Goal: Information Seeking & Learning: Understand process/instructions

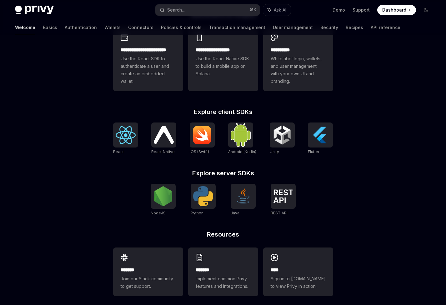
scroll to position [192, 0]
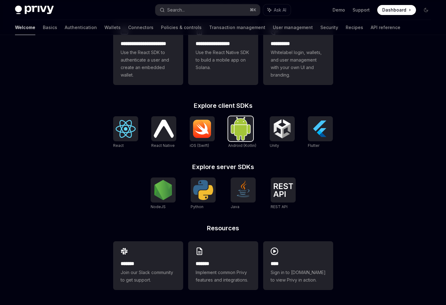
click at [237, 133] on img at bounding box center [241, 128] width 20 height 23
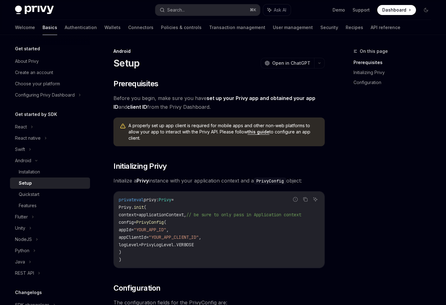
click at [189, 125] on span "A properly set up app client is required for mobile apps and other non-web plat…" at bounding box center [224, 132] width 190 height 19
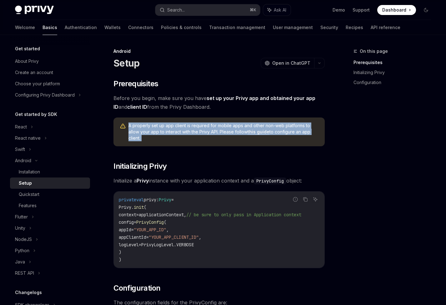
click at [189, 125] on span "A properly set up app client is required for mobile apps and other non-web plat…" at bounding box center [224, 132] width 190 height 19
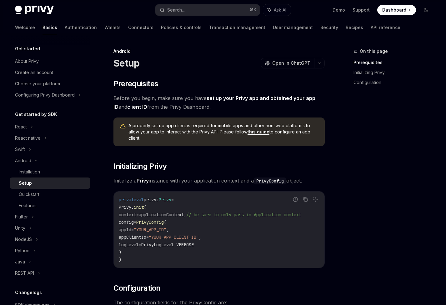
click at [194, 125] on span "A properly set up app client is required for mobile apps and other non-web plat…" at bounding box center [224, 132] width 190 height 19
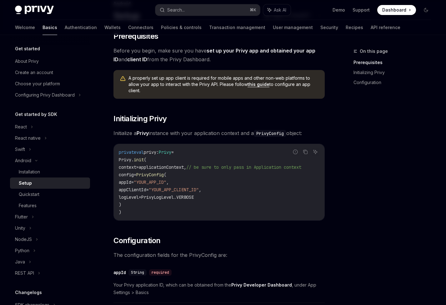
drag, startPoint x: 130, startPoint y: 201, endPoint x: 117, endPoint y: 154, distance: 49.1
click at [117, 154] on div "private val privy: Privy = Privy. init ( context = applicationContext, // be su…" at bounding box center [219, 182] width 211 height 76
drag, startPoint x: 130, startPoint y: 168, endPoint x: 142, endPoint y: 216, distance: 49.4
click at [142, 216] on div "private val privy: Privy = Privy. init ( context = applicationContext, // be su…" at bounding box center [219, 182] width 211 height 76
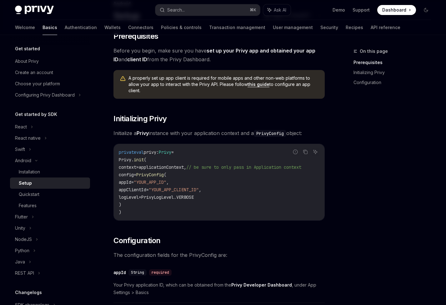
click at [143, 215] on code "private val privy: Privy = Privy. init ( context = applicationContext, // be su…" at bounding box center [219, 183] width 201 height 68
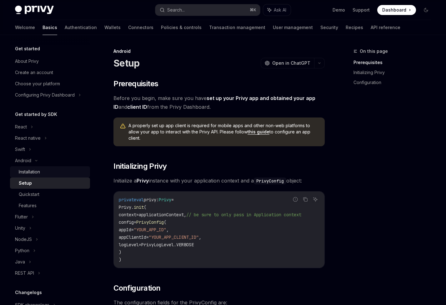
click at [51, 171] on div "Installation" at bounding box center [53, 172] width 68 height 8
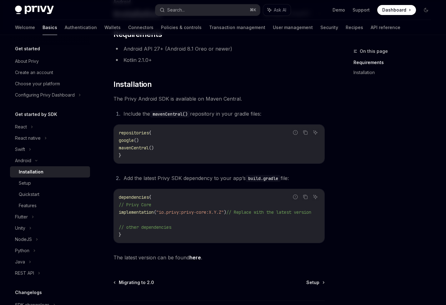
scroll to position [92, 0]
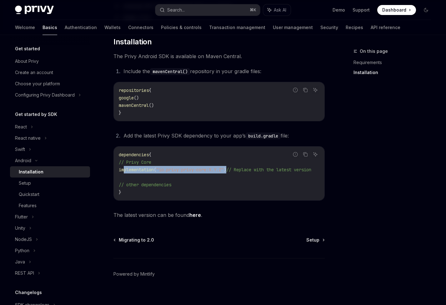
drag, startPoint x: 124, startPoint y: 170, endPoint x: 237, endPoint y: 168, distance: 113.2
click at [237, 168] on span "implementation ( "io.privy:privy-core:X.Y.Z" ) // Replace with the latest versi…" at bounding box center [215, 170] width 193 height 6
copy span "implementation ( "io.privy:privy-core:X.Y.Z" )"
click at [197, 172] on span ""io.privy:privy-core:X.Y.Z"" at bounding box center [190, 170] width 68 height 6
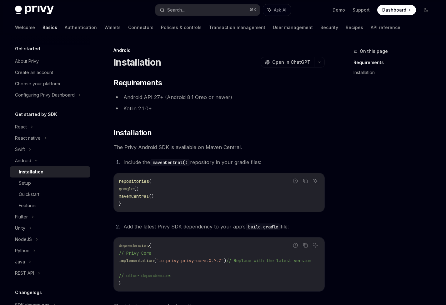
scroll to position [0, 0]
click at [191, 148] on span "The Privy Android SDK is available on Maven Central." at bounding box center [219, 148] width 211 height 9
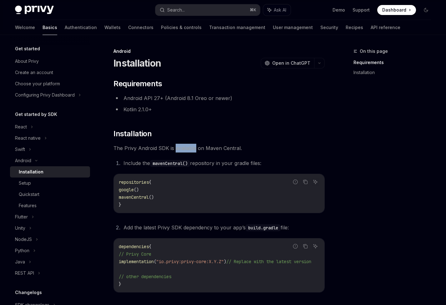
click at [191, 148] on span "The Privy Android SDK is available on Maven Central." at bounding box center [219, 148] width 211 height 9
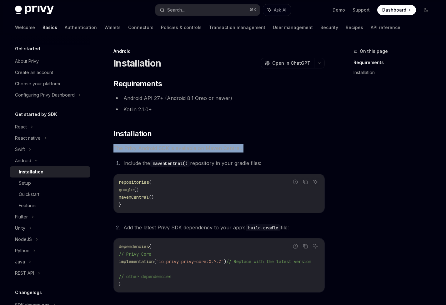
click at [191, 148] on span "The Privy Android SDK is available on Maven Central." at bounding box center [219, 148] width 211 height 9
click at [196, 148] on span "The Privy Android SDK is available on Maven Central." at bounding box center [219, 148] width 211 height 9
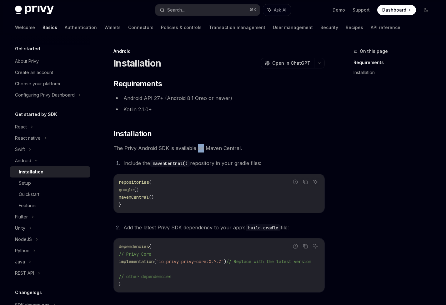
click at [196, 148] on span "The Privy Android SDK is available on Maven Central." at bounding box center [219, 148] width 211 height 9
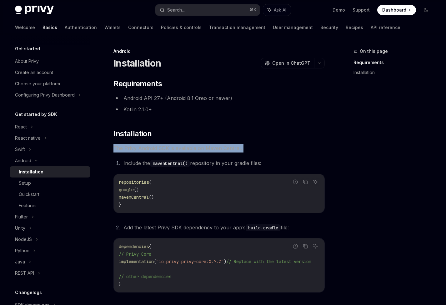
drag, startPoint x: 196, startPoint y: 148, endPoint x: 203, endPoint y: 147, distance: 6.9
click at [197, 148] on span "The Privy Android SDK is available on Maven Central." at bounding box center [219, 148] width 211 height 9
click at [204, 147] on span "The Privy Android SDK is available on Maven Central." at bounding box center [219, 148] width 211 height 9
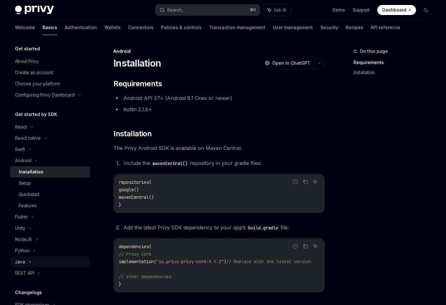
click at [28, 261] on div "Java" at bounding box center [50, 261] width 80 height 11
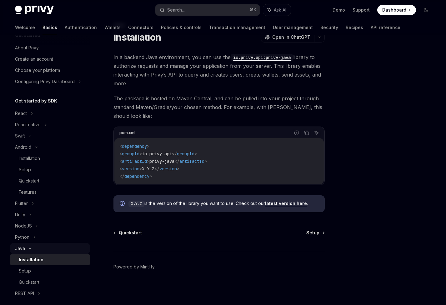
scroll to position [5, 0]
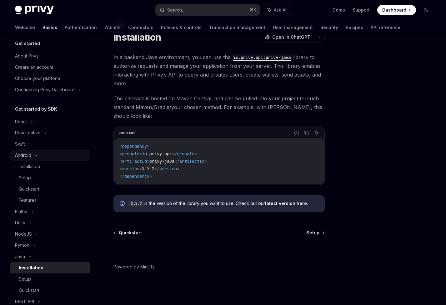
click at [35, 154] on div "Android" at bounding box center [50, 155] width 80 height 11
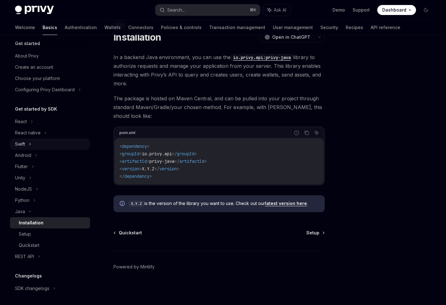
click at [26, 144] on div "Swift" at bounding box center [50, 144] width 80 height 11
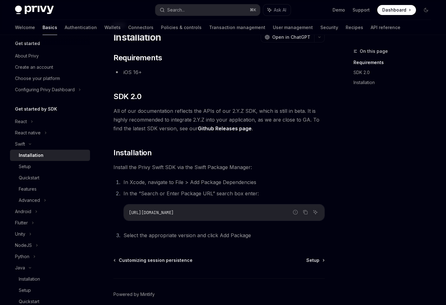
click at [157, 125] on span "All of our documentation reflects the APIs of our 2.Y.Z SDK, which is still in …" at bounding box center [219, 120] width 211 height 26
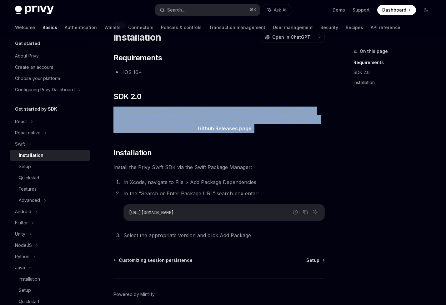
click at [157, 125] on span "All of our documentation reflects the APIs of our 2.Y.Z SDK, which is still in …" at bounding box center [219, 120] width 211 height 26
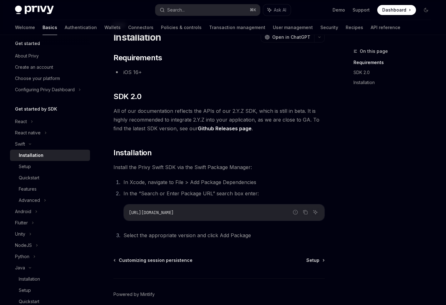
click at [166, 125] on span "All of our documentation reflects the APIs of our 2.Y.Z SDK, which is still in …" at bounding box center [219, 120] width 211 height 26
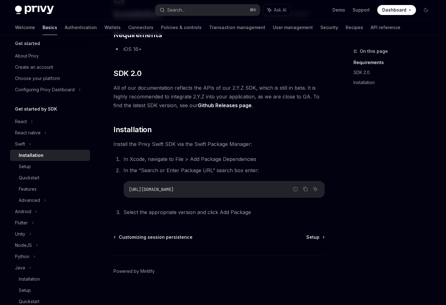
scroll to position [51, 0]
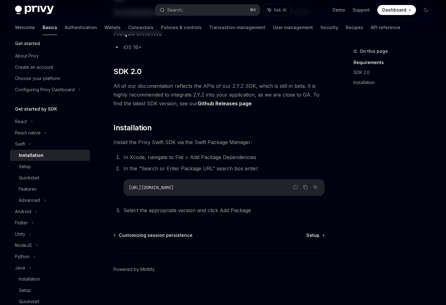
click at [175, 141] on span "Install the Privy Swift SDK via the Swift Package Manager:" at bounding box center [219, 142] width 211 height 9
click at [159, 157] on li "In Xcode, navigate to File > Add Package Dependencies" at bounding box center [223, 157] width 203 height 9
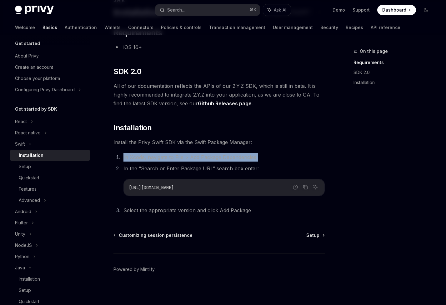
click at [159, 157] on li "In Xcode, navigate to File > Add Package Dependencies" at bounding box center [223, 157] width 203 height 9
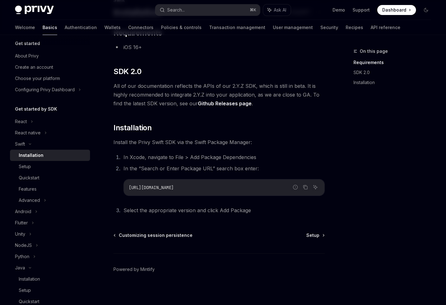
click at [168, 165] on li "In the “Search or Enter Package URL” search box enter: Report incorrect code Co…" at bounding box center [223, 180] width 203 height 32
click at [168, 154] on li "In Xcode, navigate to File > Add Package Dependencies" at bounding box center [223, 157] width 203 height 9
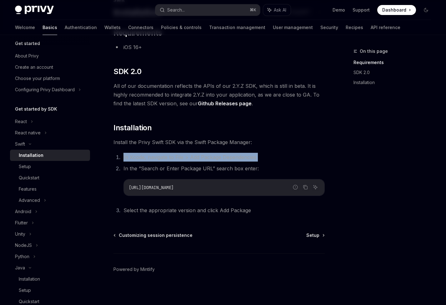
click at [168, 154] on li "In Xcode, navigate to File > Add Package Dependencies" at bounding box center [223, 157] width 203 height 9
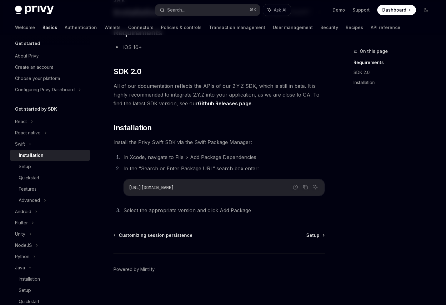
click at [178, 155] on li "In Xcode, navigate to File > Add Package Dependencies" at bounding box center [223, 157] width 203 height 9
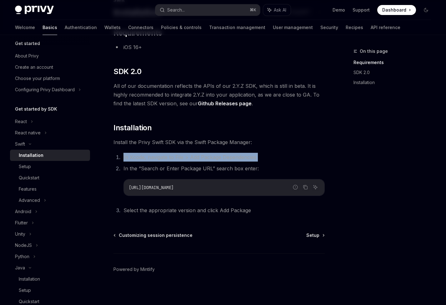
click at [178, 155] on li "In Xcode, navigate to File > Add Package Dependencies" at bounding box center [223, 157] width 203 height 9
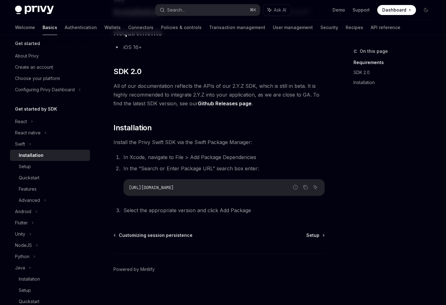
click at [183, 153] on li "In Xcode, navigate to File > Add Package Dependencies" at bounding box center [223, 157] width 203 height 9
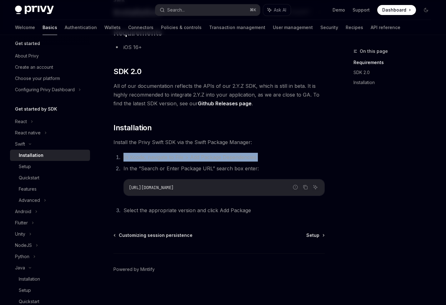
click at [183, 153] on li "In Xcode, navigate to File > Add Package Dependencies" at bounding box center [223, 157] width 203 height 9
click at [305, 187] on icon "Copy the contents from the code block" at bounding box center [305, 187] width 5 height 5
click at [40, 164] on div "Setup" at bounding box center [53, 167] width 68 height 8
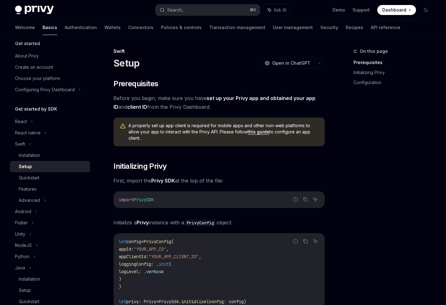
click at [182, 99] on span "Before you begin, make sure you have set up your Privy app and obtained your ap…" at bounding box center [219, 103] width 211 height 18
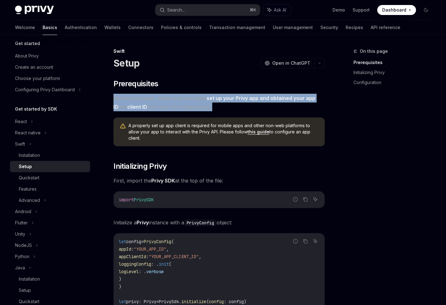
click at [182, 99] on span "Before you begin, make sure you have set up your Privy app and obtained your ap…" at bounding box center [219, 103] width 211 height 18
click at [188, 98] on span "Before you begin, make sure you have set up your Privy app and obtained your ap…" at bounding box center [219, 103] width 211 height 18
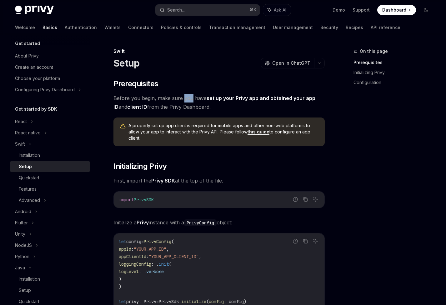
click at [188, 98] on span "Before you begin, make sure you have set up your Privy app and obtained your ap…" at bounding box center [219, 103] width 211 height 18
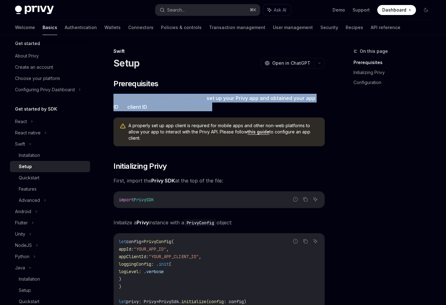
click at [188, 98] on span "Before you begin, make sure you have set up your Privy app and obtained your ap…" at bounding box center [219, 103] width 211 height 18
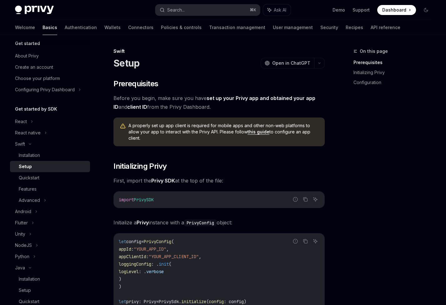
click at [197, 98] on span "Before you begin, make sure you have set up your Privy app and obtained your ap…" at bounding box center [219, 103] width 211 height 18
click at [221, 127] on span "A properly set up app client is required for mobile apps and other non-web plat…" at bounding box center [224, 132] width 190 height 19
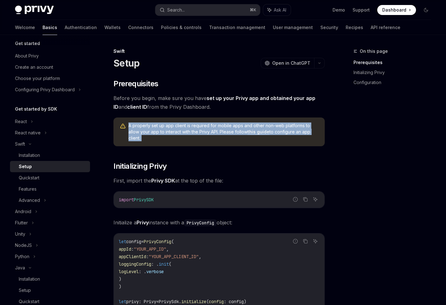
click at [221, 127] on span "A properly set up app client is required for mobile apps and other non-web plat…" at bounding box center [224, 132] width 190 height 19
click at [226, 127] on span "A properly set up app client is required for mobile apps and other non-web plat…" at bounding box center [224, 132] width 190 height 19
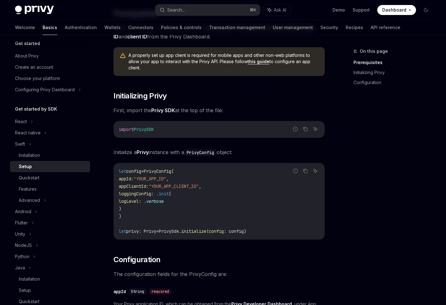
scroll to position [76, 0]
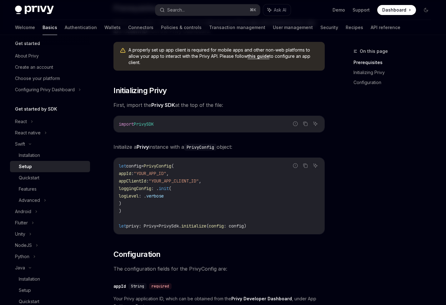
click at [165, 144] on span "Initialize a Privy instance with a PrivyConfig object:" at bounding box center [219, 147] width 211 height 9
click at [172, 144] on span "Initialize a Privy instance with a PrivyConfig object:" at bounding box center [219, 147] width 211 height 9
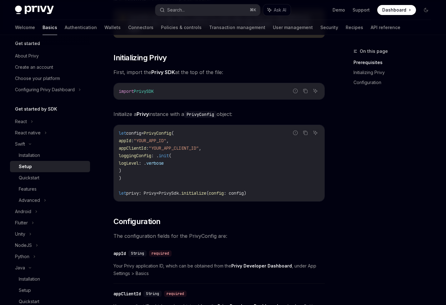
scroll to position [109, 0]
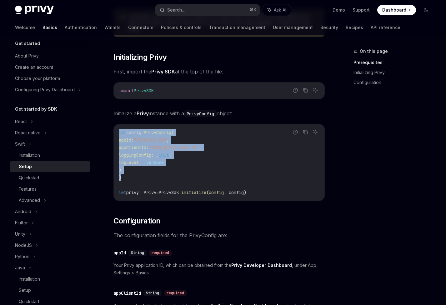
drag, startPoint x: 119, startPoint y: 130, endPoint x: 138, endPoint y: 181, distance: 53.7
click at [138, 181] on code "let config = PrivyConfig ( appId : "YOUR_APP_ID" , appClientId : "YOUR_APP_CLIE…" at bounding box center [219, 163] width 201 height 68
drag, startPoint x: 267, startPoint y: 193, endPoint x: 256, endPoint y: 129, distance: 65.4
click at [256, 129] on code "let config = PrivyConfig ( appId : "YOUR_APP_ID" , appClientId : "YOUR_APP_CLIE…" at bounding box center [219, 163] width 201 height 68
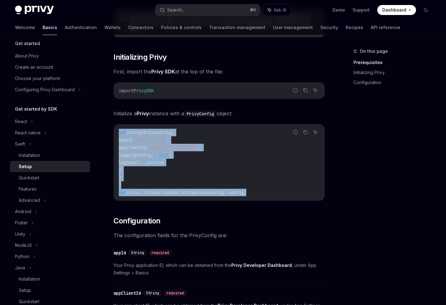
click at [256, 129] on code "let config = PrivyConfig ( appId : "YOUR_APP_ID" , appClientId : "YOUR_APP_CLIE…" at bounding box center [219, 163] width 201 height 68
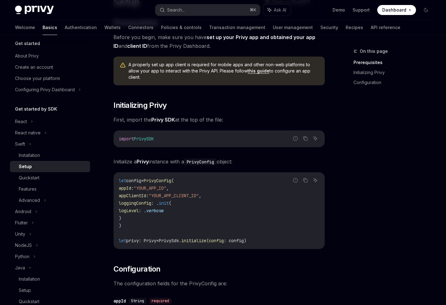
scroll to position [53, 0]
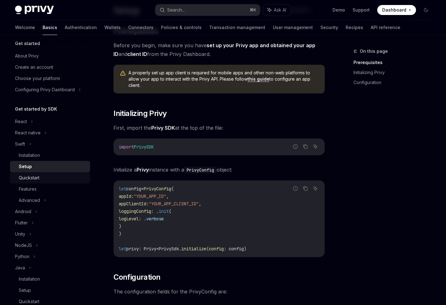
click at [44, 176] on div "Quickstart" at bounding box center [53, 178] width 68 height 8
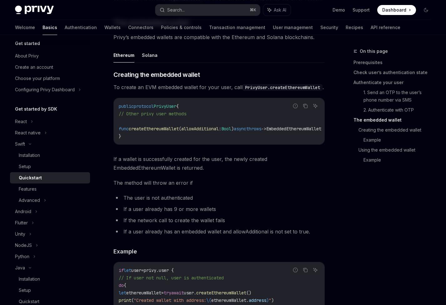
scroll to position [744, 0]
click at [148, 59] on button "Solana" at bounding box center [150, 55] width 16 height 15
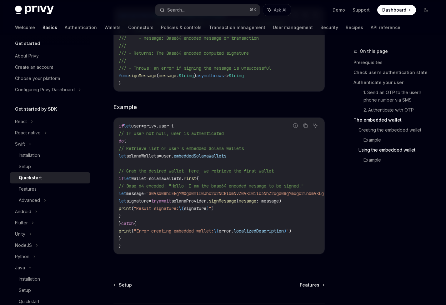
scroll to position [1145, 0]
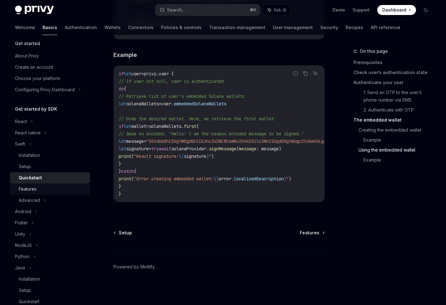
click at [49, 192] on div "Features" at bounding box center [53, 189] width 68 height 8
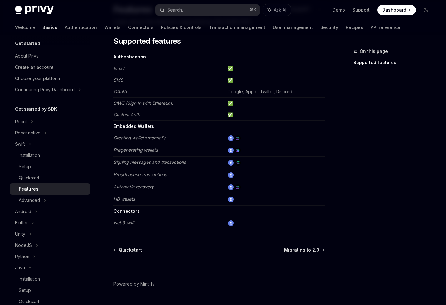
scroll to position [71, 0]
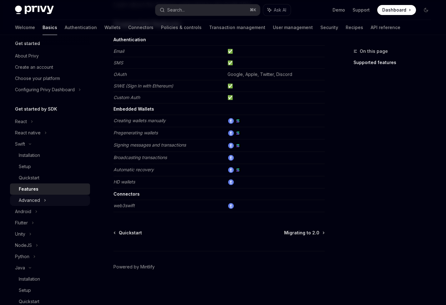
click at [43, 201] on div "Advanced" at bounding box center [50, 200] width 80 height 11
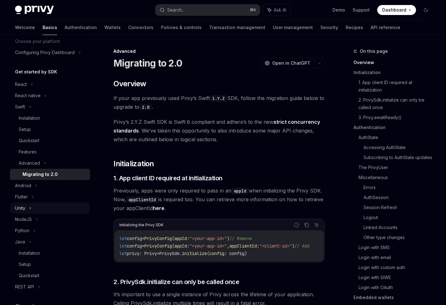
scroll to position [51, 0]
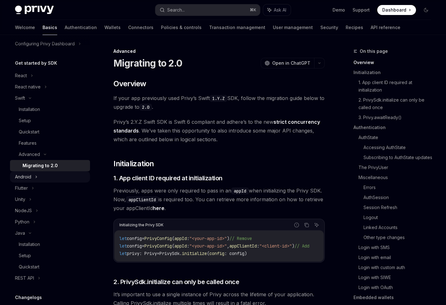
click at [23, 178] on div "Android" at bounding box center [23, 177] width 16 height 8
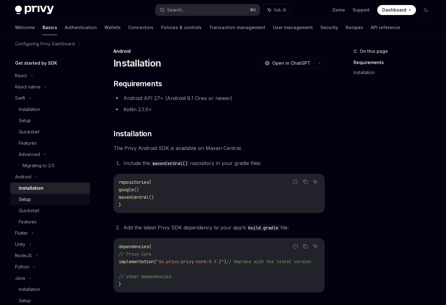
click at [27, 202] on div "Setup" at bounding box center [25, 200] width 12 height 8
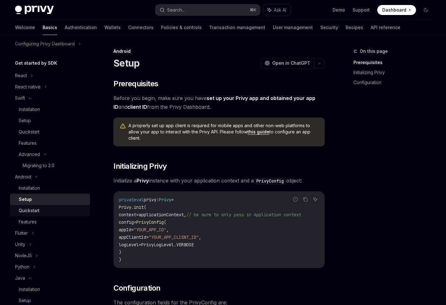
click at [31, 210] on div "Quickstart" at bounding box center [29, 211] width 21 height 8
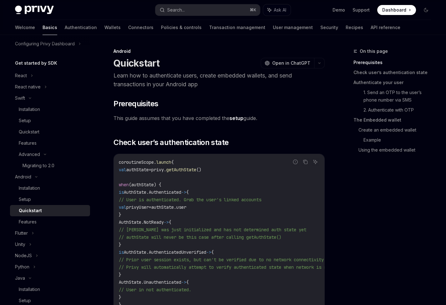
drag, startPoint x: 139, startPoint y: 253, endPoint x: 139, endPoint y: 153, distance: 100.4
click at [138, 120] on span "This guide assumes that you have completed the setup guide." at bounding box center [219, 118] width 211 height 9
click at [137, 120] on span "This guide assumes that you have completed the setup guide." at bounding box center [219, 118] width 211 height 9
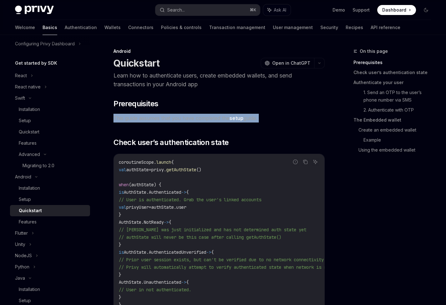
click at [137, 120] on span "This guide assumes that you have completed the setup guide." at bounding box center [219, 118] width 211 height 9
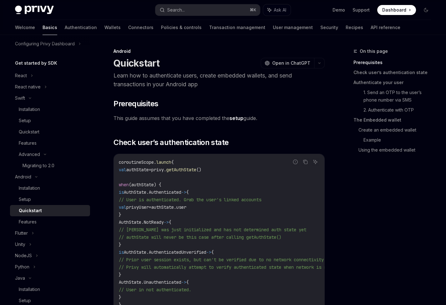
click at [144, 81] on p "Learn how to authenticate users, create embedded wallets, and send transactions…" at bounding box center [219, 80] width 211 height 18
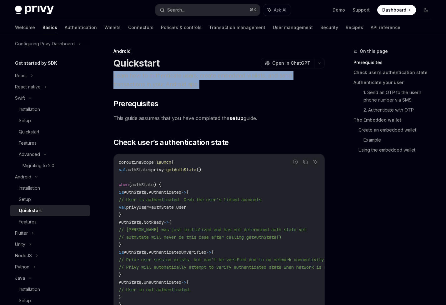
click at [144, 81] on p "Learn how to authenticate users, create embedded wallets, and send transactions…" at bounding box center [219, 80] width 211 height 18
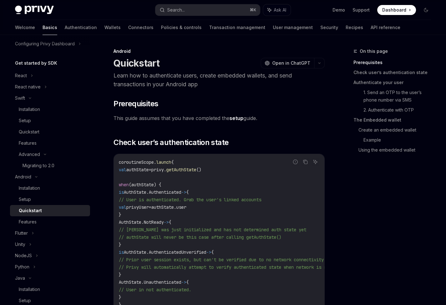
click at [151, 80] on p "Learn how to authenticate users, create embedded wallets, and send transactions…" at bounding box center [219, 80] width 211 height 18
click at [27, 196] on div "Setup" at bounding box center [25, 200] width 12 height 8
type textarea "*"
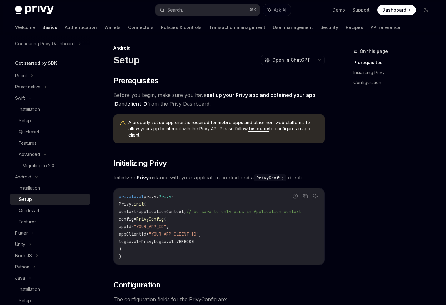
scroll to position [4, 0]
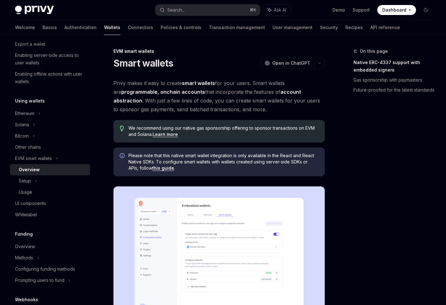
scroll to position [109, 0]
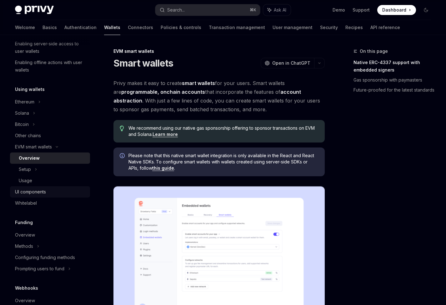
click at [32, 192] on div "UI components" at bounding box center [30, 192] width 31 height 8
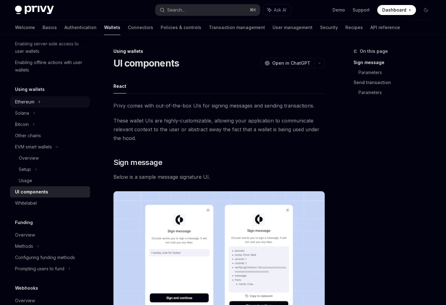
click at [34, 101] on div "Ethereum" at bounding box center [24, 102] width 19 height 8
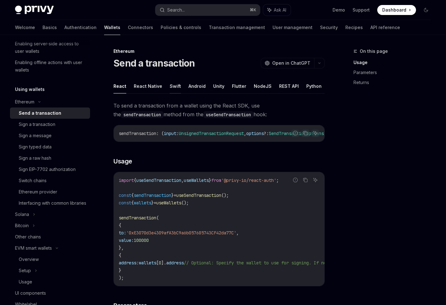
click at [174, 87] on button "Swift" at bounding box center [175, 86] width 11 height 15
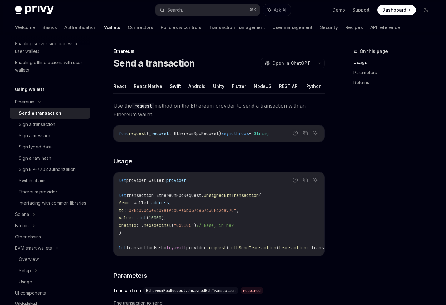
click at [197, 87] on button "Android" at bounding box center [197, 86] width 17 height 15
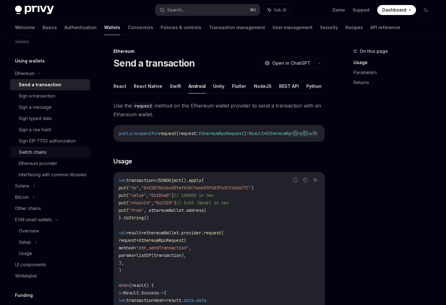
scroll to position [148, 0]
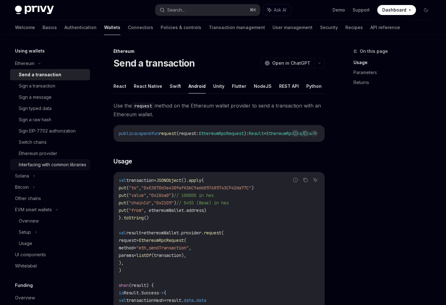
click at [35, 164] on div "Interfacing with common libraries" at bounding box center [53, 165] width 68 height 8
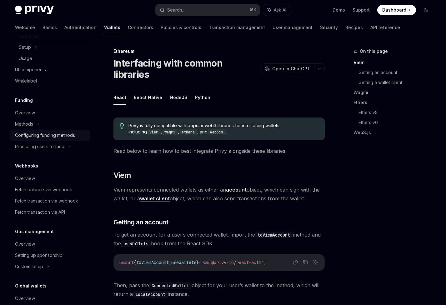
scroll to position [350, 0]
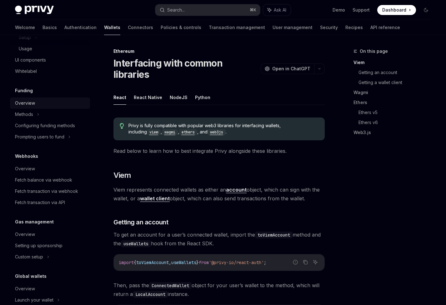
click at [23, 102] on div "Overview" at bounding box center [25, 103] width 20 height 8
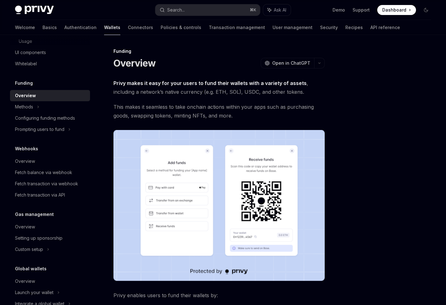
click at [159, 84] on strong "Privy makes it easy for your users to fund their wallets with a variety of asse…" at bounding box center [210, 83] width 193 height 6
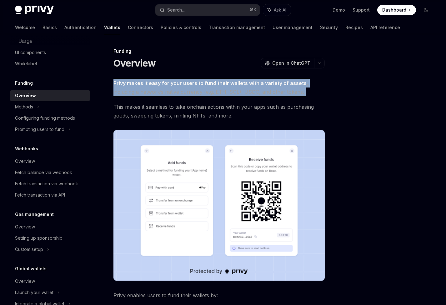
click at [159, 84] on strong "Privy makes it easy for your users to fund their wallets with a variety of asse…" at bounding box center [210, 83] width 193 height 6
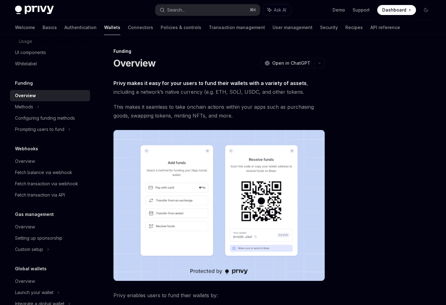
click at [168, 84] on strong "Privy makes it easy for your users to fund their wallets with a variety of asse…" at bounding box center [210, 83] width 193 height 6
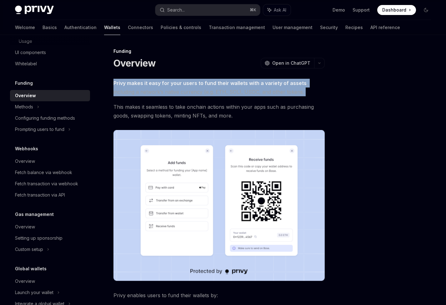
click at [168, 84] on strong "Privy makes it easy for your users to fund their wallets with a variety of asse…" at bounding box center [210, 83] width 193 height 6
click at [179, 86] on span "Privy makes it easy for your users to fund their wallets with a variety of asse…" at bounding box center [219, 88] width 211 height 18
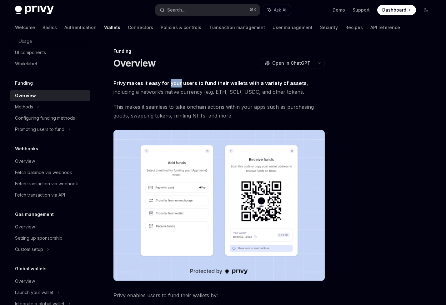
click at [179, 86] on span "Privy makes it easy for your users to fund their wallets with a variety of asse…" at bounding box center [219, 88] width 211 height 18
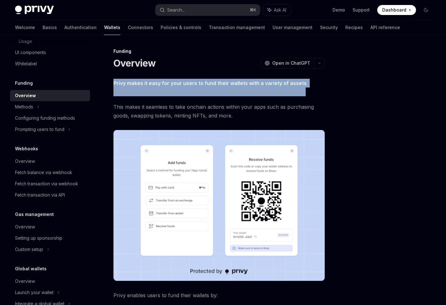
click at [179, 86] on span "Privy makes it easy for your users to fund their wallets with a variety of asse…" at bounding box center [219, 88] width 211 height 18
click at [191, 87] on span "Privy makes it easy for your users to fund their wallets with a variety of asse…" at bounding box center [219, 88] width 211 height 18
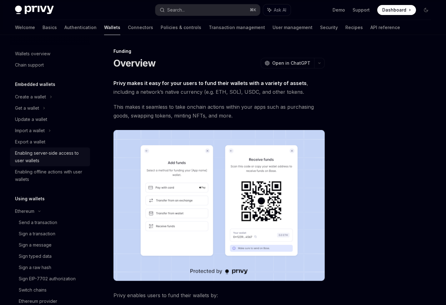
click at [36, 151] on div "Enabling server-side access to user wallets" at bounding box center [50, 156] width 71 height 15
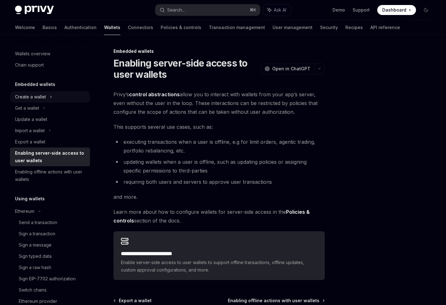
click at [28, 98] on div "Create a wallet" at bounding box center [30, 97] width 31 height 8
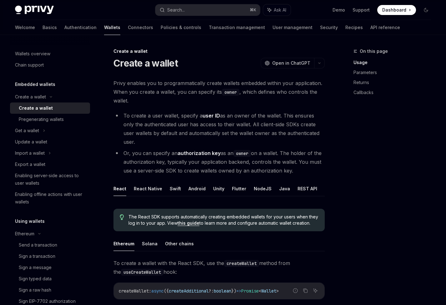
click at [142, 87] on span "Privy enables you to programmatically create wallets embedded within your appli…" at bounding box center [219, 92] width 211 height 26
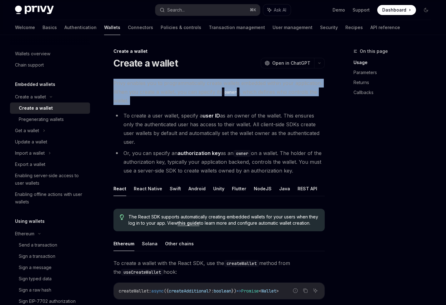
click at [142, 87] on span "Privy enables you to programmatically create wallets embedded within your appli…" at bounding box center [219, 92] width 211 height 26
click at [182, 86] on span "Privy enables you to programmatically create wallets embedded within your appli…" at bounding box center [219, 92] width 211 height 26
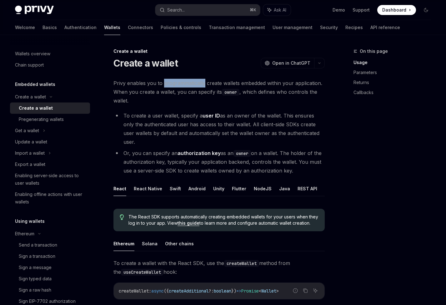
click at [182, 86] on span "Privy enables you to programmatically create wallets embedded within your appli…" at bounding box center [219, 92] width 211 height 26
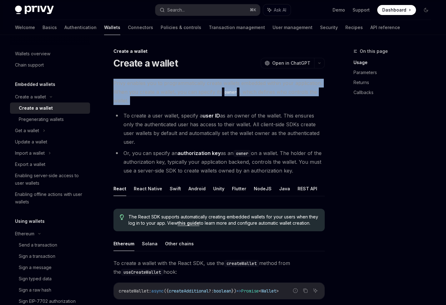
drag, startPoint x: 182, startPoint y: 86, endPoint x: 199, endPoint y: 86, distance: 17.8
click at [182, 86] on span "Privy enables you to programmatically create wallets embedded within your appli…" at bounding box center [219, 92] width 211 height 26
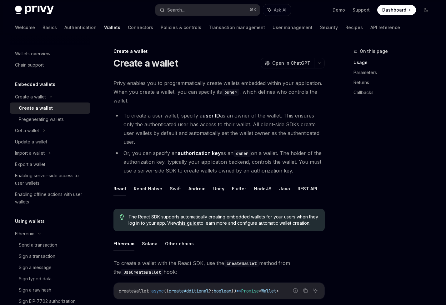
click at [203, 86] on span "Privy enables you to programmatically create wallets embedded within your appli…" at bounding box center [219, 92] width 211 height 26
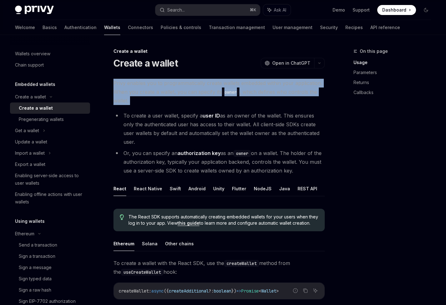
click at [203, 86] on span "Privy enables you to programmatically create wallets embedded within your appli…" at bounding box center [219, 92] width 211 height 26
click at [205, 86] on span "Privy enables you to programmatically create wallets embedded within your appli…" at bounding box center [219, 92] width 211 height 26
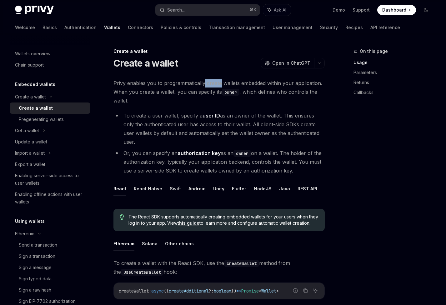
click at [204, 86] on span "Privy enables you to programmatically create wallets embedded within your appli…" at bounding box center [219, 92] width 211 height 26
click at [209, 84] on span "Privy enables you to programmatically create wallets embedded within your appli…" at bounding box center [219, 92] width 211 height 26
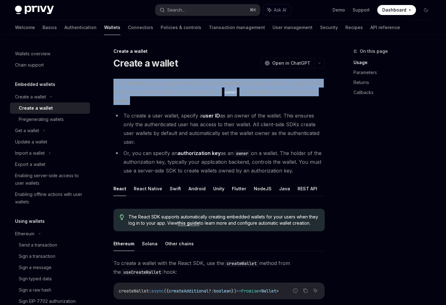
click at [209, 84] on span "Privy enables you to programmatically create wallets embedded within your appli…" at bounding box center [219, 92] width 211 height 26
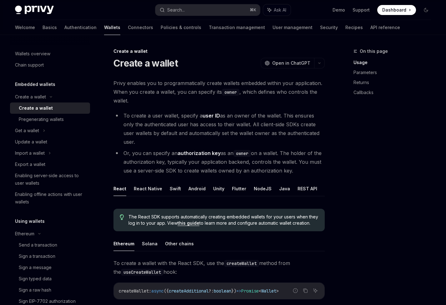
click at [195, 85] on span "Privy enables you to programmatically create wallets embedded within your appli…" at bounding box center [219, 92] width 211 height 26
click at [241, 220] on span "The React SDK supports automatically creating embedded wallets for your users w…" at bounding box center [224, 220] width 190 height 13
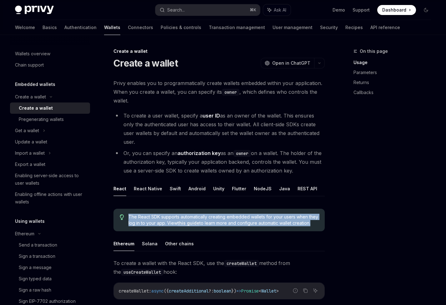
click at [241, 220] on span "The React SDK supports automatically creating embedded wallets for your users w…" at bounding box center [224, 220] width 190 height 13
click at [257, 219] on span "The React SDK supports automatically creating embedded wallets for your users w…" at bounding box center [224, 220] width 190 height 13
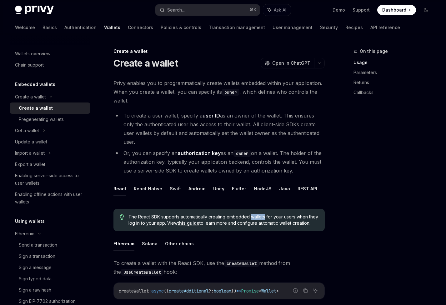
click at [257, 219] on span "The React SDK supports automatically creating embedded wallets for your users w…" at bounding box center [224, 220] width 190 height 13
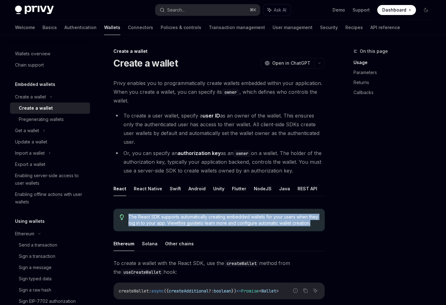
drag, startPoint x: 257, startPoint y: 219, endPoint x: 279, endPoint y: 218, distance: 22.2
click at [257, 219] on span "The React SDK supports automatically creating embedded wallets for your users w…" at bounding box center [224, 220] width 190 height 13
click at [279, 218] on span "The React SDK supports automatically creating embedded wallets for your users w…" at bounding box center [224, 220] width 190 height 13
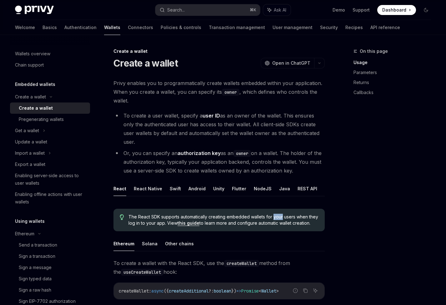
click at [279, 218] on span "The React SDK supports automatically creating embedded wallets for your users w…" at bounding box center [224, 220] width 190 height 13
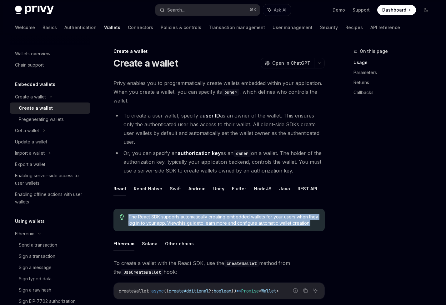
drag, startPoint x: 279, startPoint y: 218, endPoint x: 283, endPoint y: 218, distance: 4.1
click at [280, 218] on span "The React SDK supports automatically creating embedded wallets for your users w…" at bounding box center [224, 220] width 190 height 13
click at [293, 217] on span "The React SDK supports automatically creating embedded wallets for your users w…" at bounding box center [224, 220] width 190 height 13
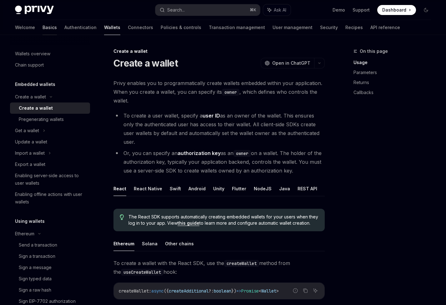
click at [43, 28] on link "Basics" at bounding box center [50, 27] width 14 height 15
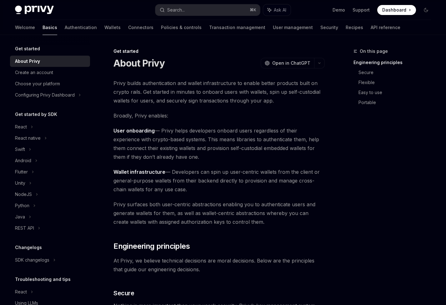
drag, startPoint x: 192, startPoint y: 115, endPoint x: 241, endPoint y: 161, distance: 67.3
click at [242, 161] on span "User onboarding — Privy helps developers onboard users regardless of their expe…" at bounding box center [219, 143] width 211 height 35
drag, startPoint x: 248, startPoint y: 157, endPoint x: 249, endPoint y: 128, distance: 29.4
click at [249, 132] on span "User onboarding — Privy helps developers onboard users regardless of their expe…" at bounding box center [219, 143] width 211 height 35
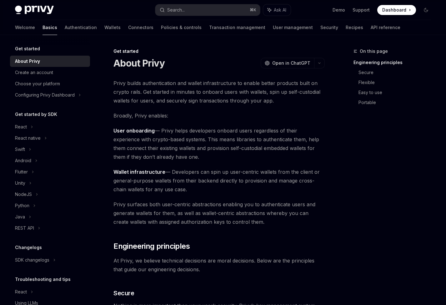
drag, startPoint x: 249, startPoint y: 128, endPoint x: 243, endPoint y: 131, distance: 6.5
click at [248, 128] on span "User onboarding — Privy helps developers onboard users regardless of their expe…" at bounding box center [219, 143] width 211 height 35
drag, startPoint x: 242, startPoint y: 133, endPoint x: 244, endPoint y: 154, distance: 21.0
click at [244, 154] on span "User onboarding — Privy helps developers onboard users regardless of their expe…" at bounding box center [219, 143] width 211 height 35
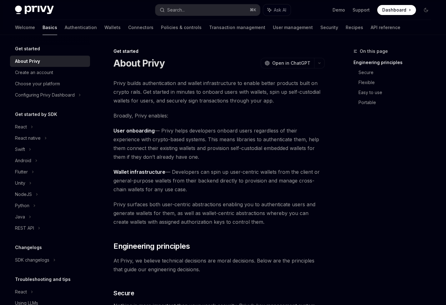
drag, startPoint x: 233, startPoint y: 165, endPoint x: 235, endPoint y: 189, distance: 23.8
click at [235, 189] on span "Wallet infrastructure — Developers can spin up user-centric wallets from the cl…" at bounding box center [219, 181] width 211 height 26
click at [23, 151] on div "Swift" at bounding box center [20, 150] width 10 height 8
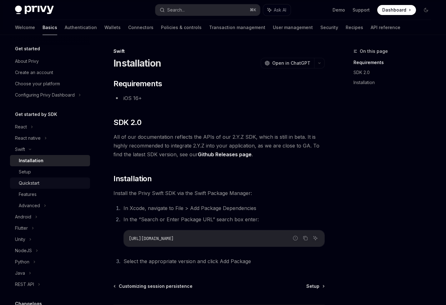
click at [26, 185] on div "Quickstart" at bounding box center [29, 183] width 21 height 8
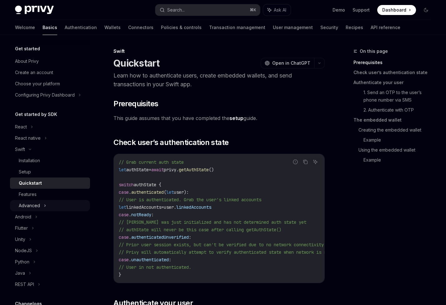
click at [29, 203] on div "Advanced" at bounding box center [29, 206] width 21 height 8
type textarea "*"
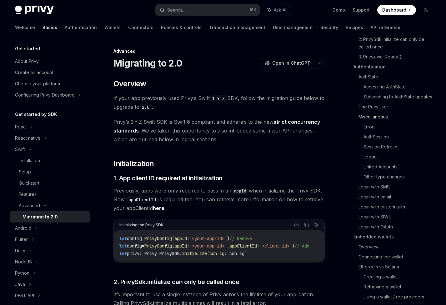
scroll to position [80, 0]
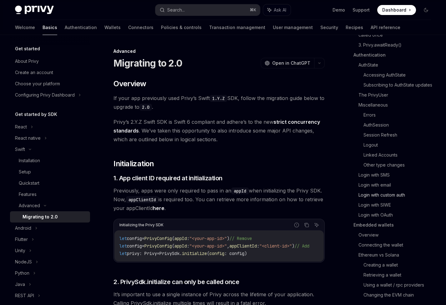
click at [389, 197] on link "Login with custom auth" at bounding box center [398, 195] width 78 height 10
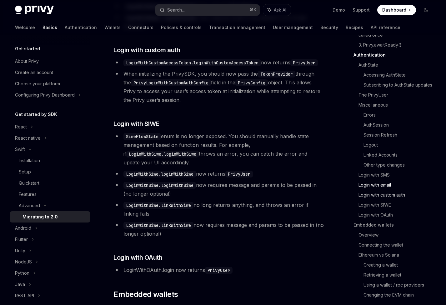
scroll to position [1705, 0]
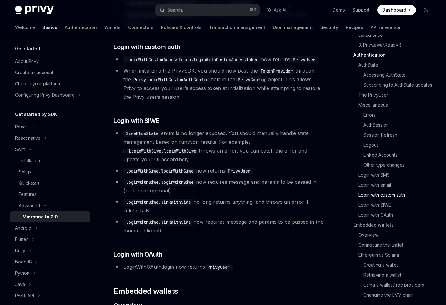
click at [218, 63] on code "LoginWithCustomAccessToken.loginWithCustomAccessToken" at bounding box center [193, 59] width 138 height 7
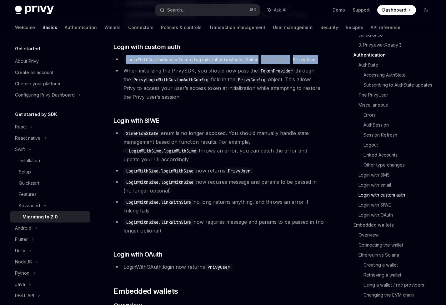
click at [218, 63] on code "LoginWithCustomAccessToken.loginWithCustomAccessToken" at bounding box center [193, 59] width 138 height 7
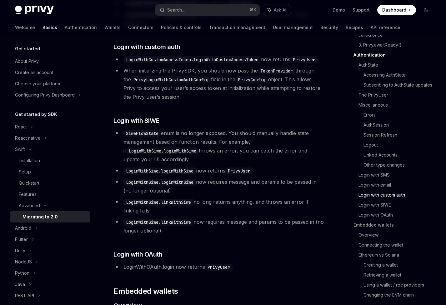
click at [171, 83] on li "When initializing the PrivySDK, you should now pass the TokenProvider through t…" at bounding box center [219, 83] width 211 height 35
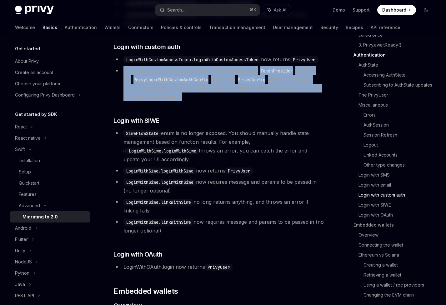
click at [171, 83] on li "When initializing the PrivySDK, you should now pass the TokenProvider through t…" at bounding box center [219, 83] width 211 height 35
click at [160, 85] on li "When initializing the PrivySDK, you should now pass the TokenProvider through t…" at bounding box center [219, 83] width 211 height 35
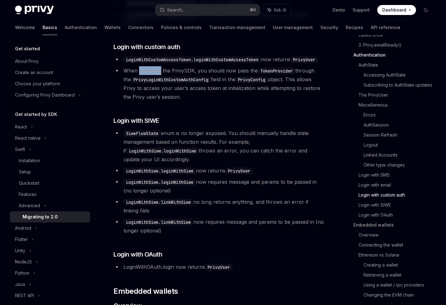
click at [160, 85] on li "When initializing the PrivySDK, you should now pass the TokenProvider through t…" at bounding box center [219, 83] width 211 height 35
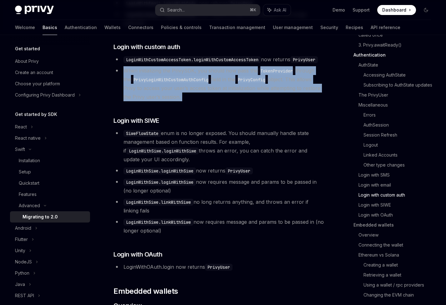
click at [160, 85] on li "When initializing the PrivySDK, you should now pass the TokenProvider through t…" at bounding box center [219, 83] width 211 height 35
drag, startPoint x: 160, startPoint y: 85, endPoint x: 169, endPoint y: 86, distance: 9.4
click at [160, 85] on li "When initializing the PrivySDK, you should now pass the TokenProvider through t…" at bounding box center [219, 83] width 211 height 35
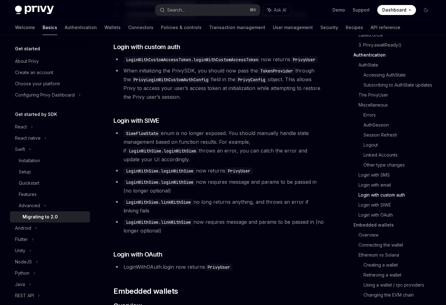
drag, startPoint x: 170, startPoint y: 86, endPoint x: 215, endPoint y: 88, distance: 44.8
click at [170, 86] on li "When initializing the PrivySDK, you should now pass the TokenProvider through t…" at bounding box center [219, 83] width 211 height 35
